Goal: Navigation & Orientation: Find specific page/section

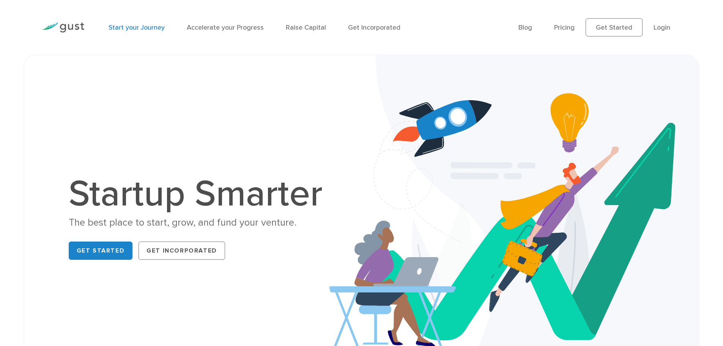
click at [147, 29] on link "Start your Journey" at bounding box center [136, 28] width 56 height 8
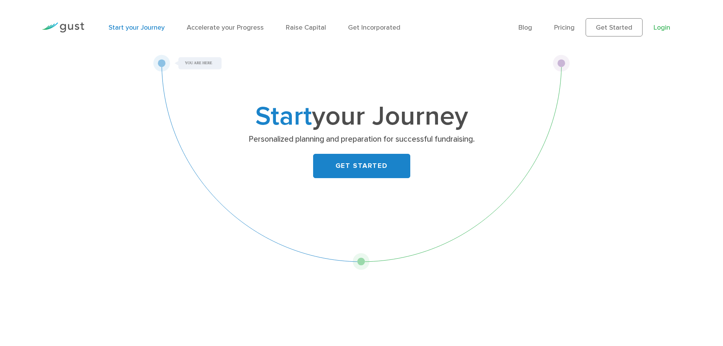
click at [656, 26] on link "Login" at bounding box center [661, 28] width 17 height 8
click at [68, 24] on img at bounding box center [63, 27] width 42 height 10
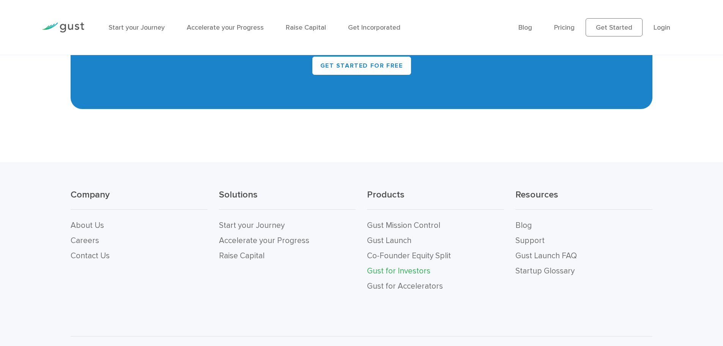
scroll to position [3492, 0]
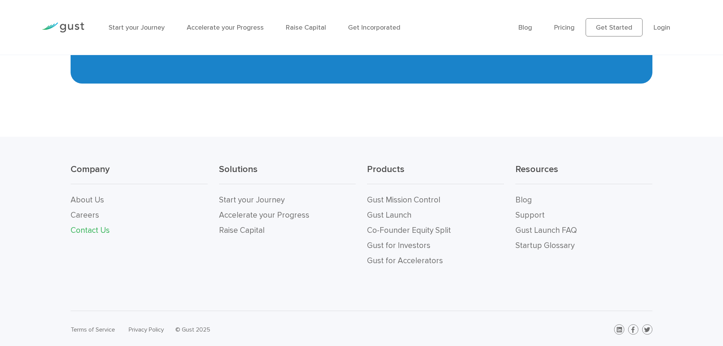
click at [94, 227] on link "Contact Us" at bounding box center [90, 229] width 39 height 9
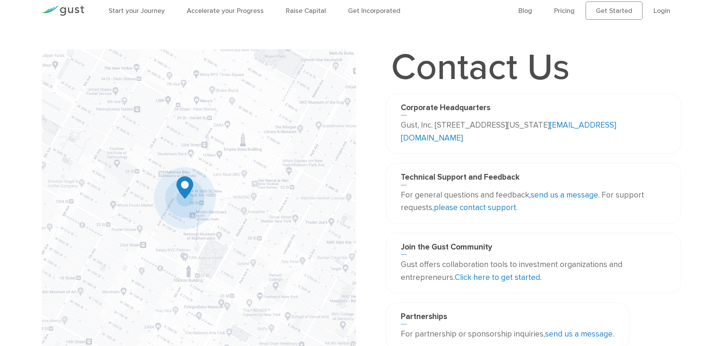
scroll to position [13, 0]
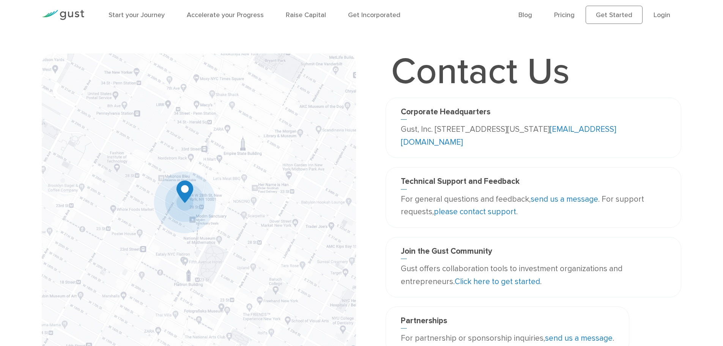
click at [74, 13] on img at bounding box center [63, 15] width 42 height 10
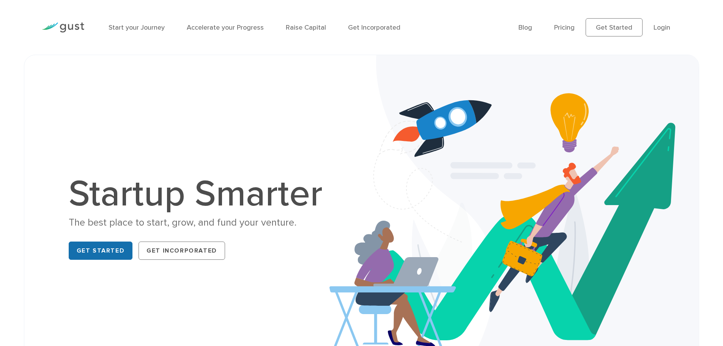
click at [97, 248] on link "Get Started" at bounding box center [101, 250] width 64 height 18
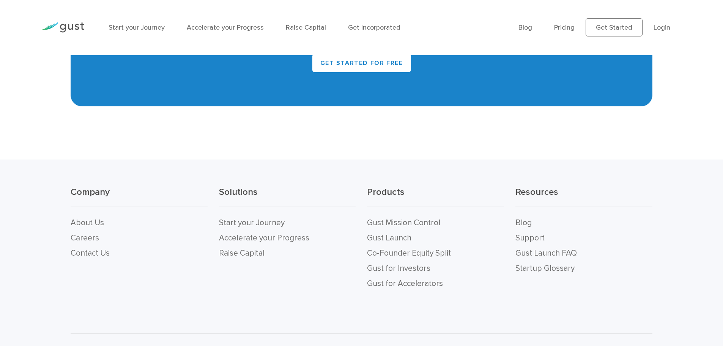
scroll to position [3492, 0]
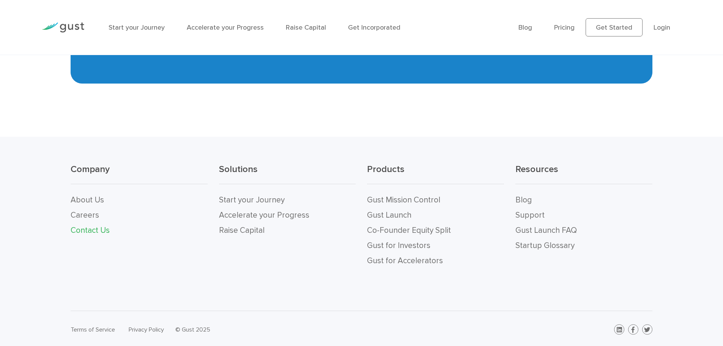
click at [89, 227] on link "Contact Us" at bounding box center [90, 229] width 39 height 9
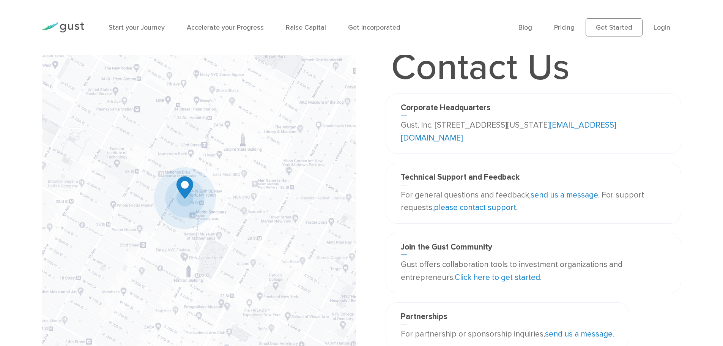
scroll to position [13, 0]
